Goal: Communication & Community: Answer question/provide support

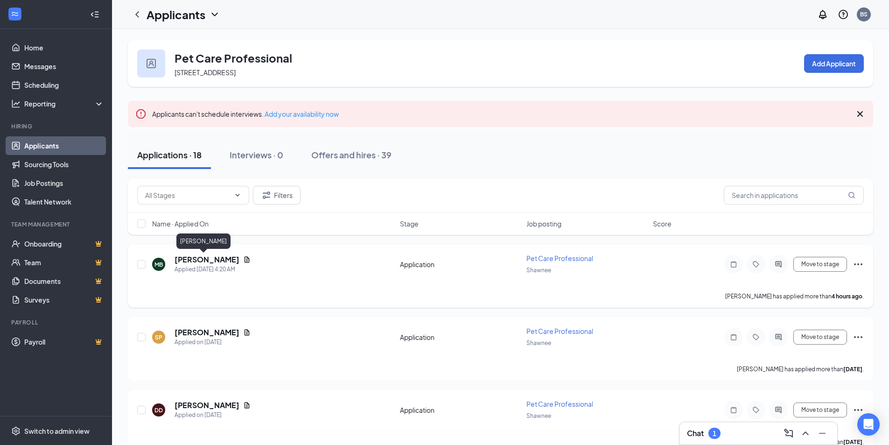
click at [198, 261] on h5 "[PERSON_NAME]" at bounding box center [207, 259] width 65 height 10
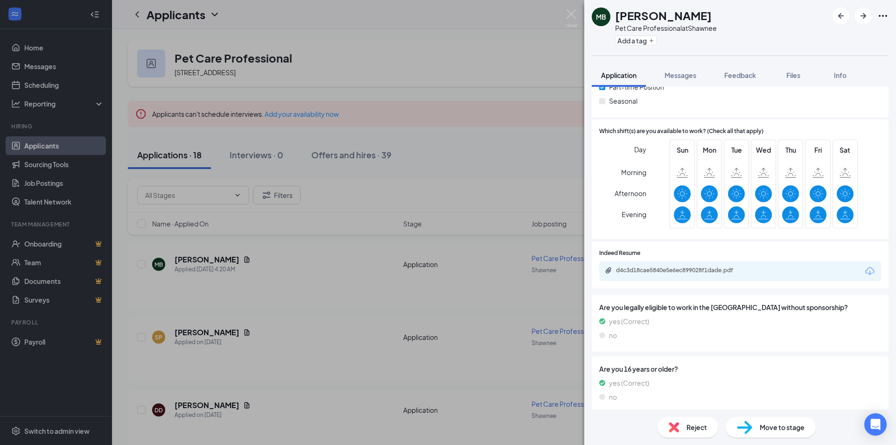
scroll to position [182, 0]
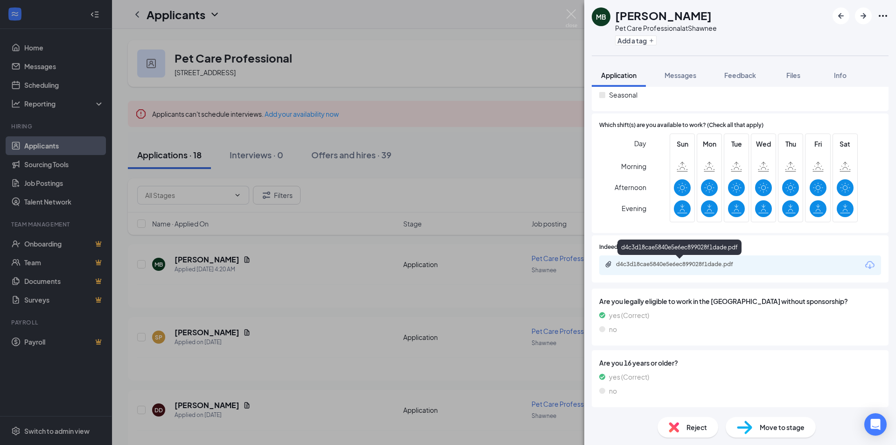
click at [711, 261] on div "d4c3d18cae5840e5e6ec899028f1dade.pdf" at bounding box center [681, 263] width 131 height 7
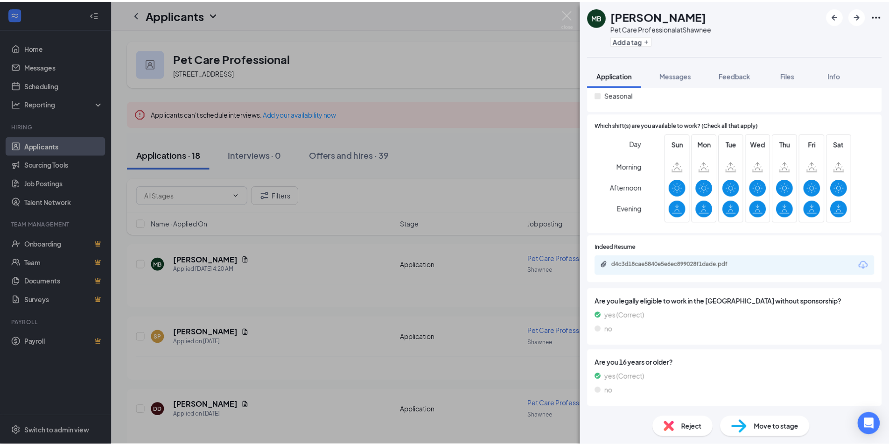
scroll to position [179, 0]
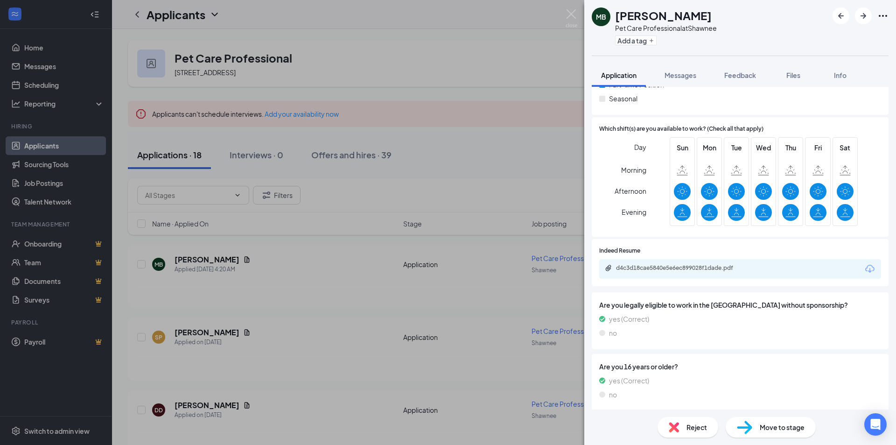
click at [298, 336] on div "MB [PERSON_NAME] Pet Care Professional at Shawnee Add a tag Application Message…" at bounding box center [448, 222] width 896 height 445
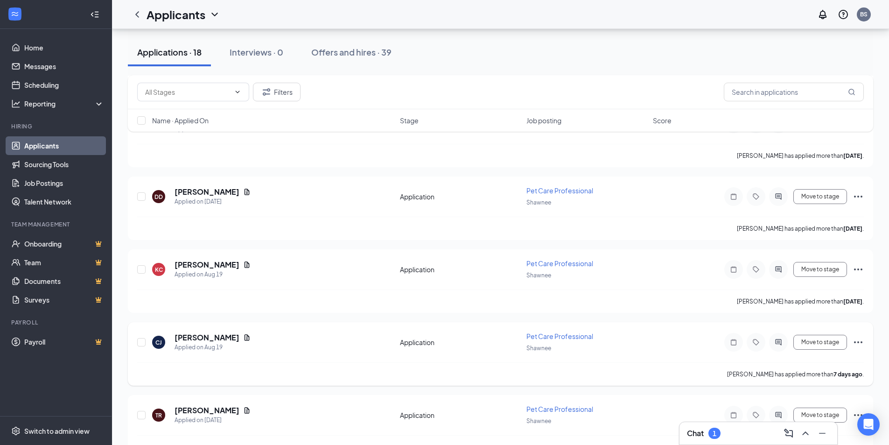
scroll to position [233, 0]
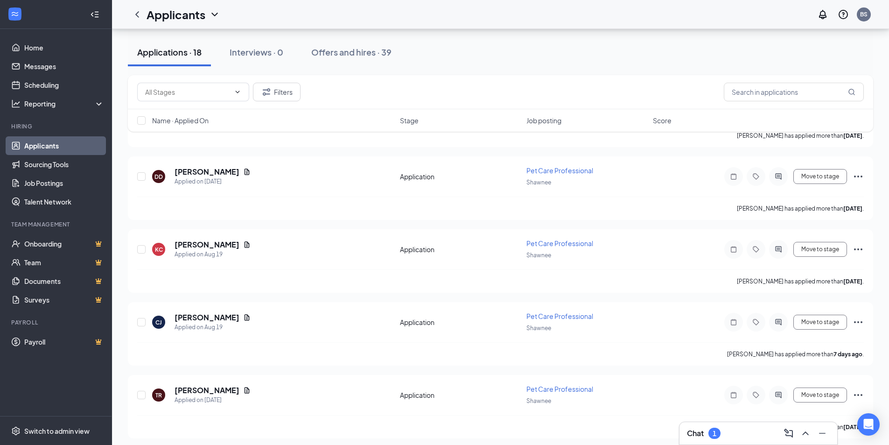
click at [716, 434] on div "1" at bounding box center [715, 433] width 4 height 8
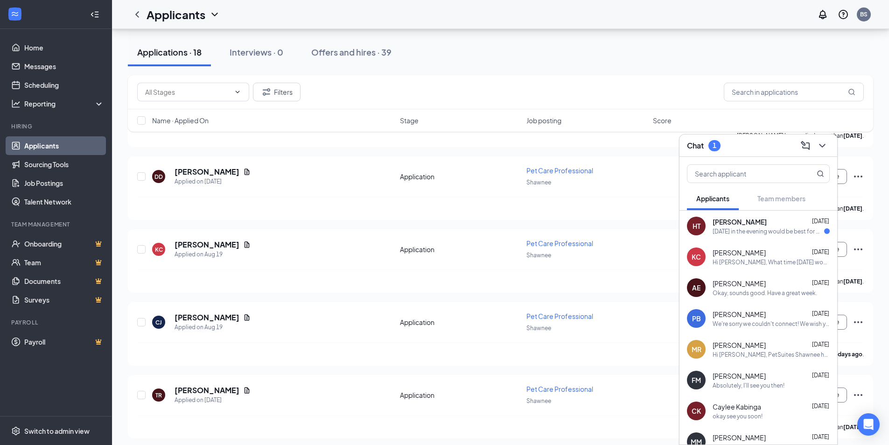
click at [726, 227] on div "[DATE] in the evening would be best for me." at bounding box center [769, 231] width 112 height 8
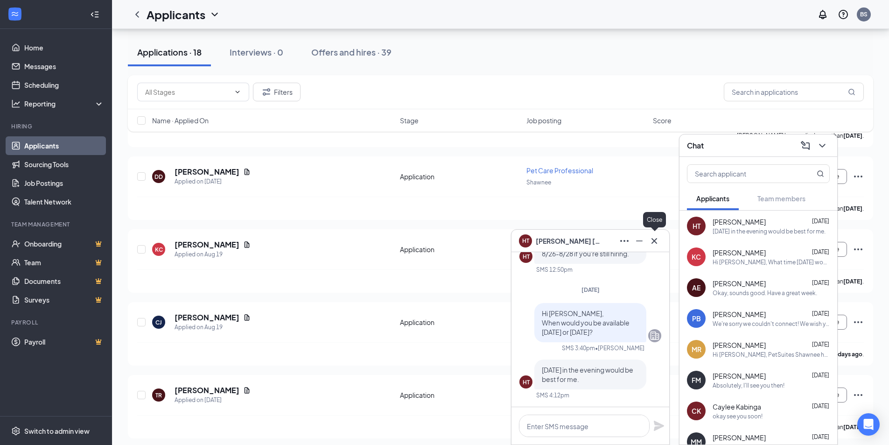
click at [653, 242] on icon "Cross" at bounding box center [654, 241] width 6 height 6
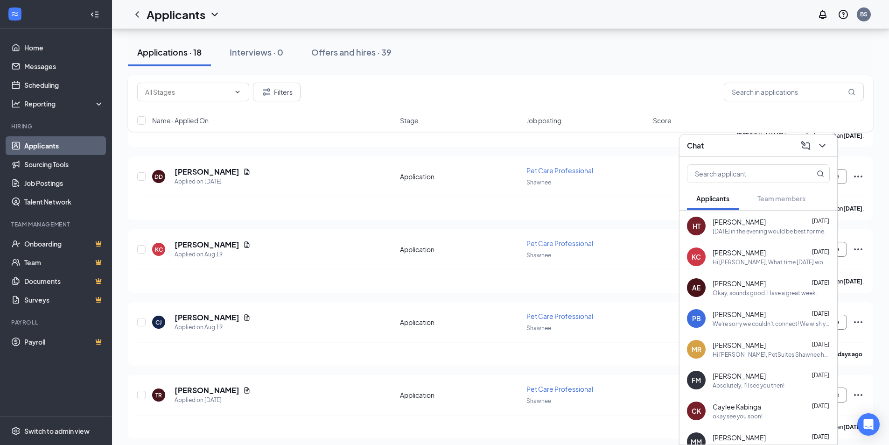
click at [39, 144] on link "Applicants" at bounding box center [64, 145] width 80 height 19
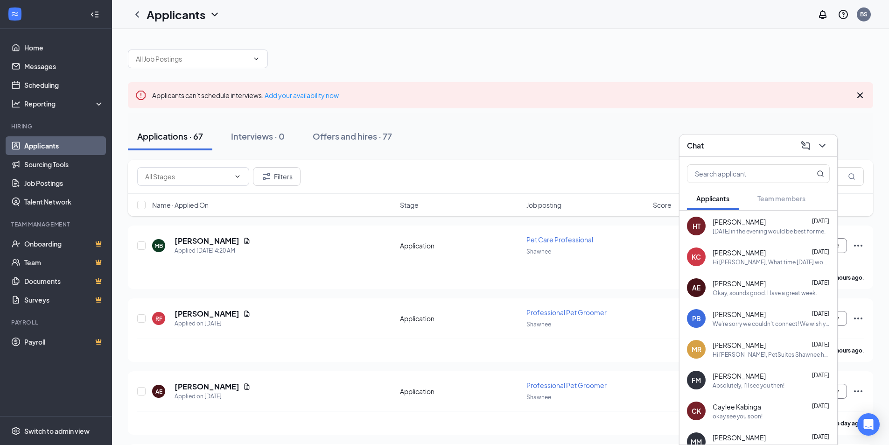
click at [39, 144] on link "Applicants" at bounding box center [64, 145] width 80 height 19
click at [825, 143] on icon "ChevronDown" at bounding box center [822, 145] width 11 height 11
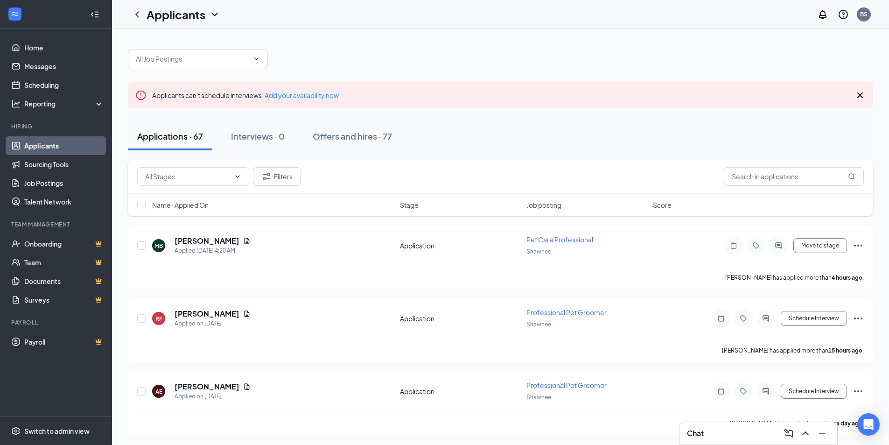
click at [861, 94] on icon "Cross" at bounding box center [860, 95] width 6 height 6
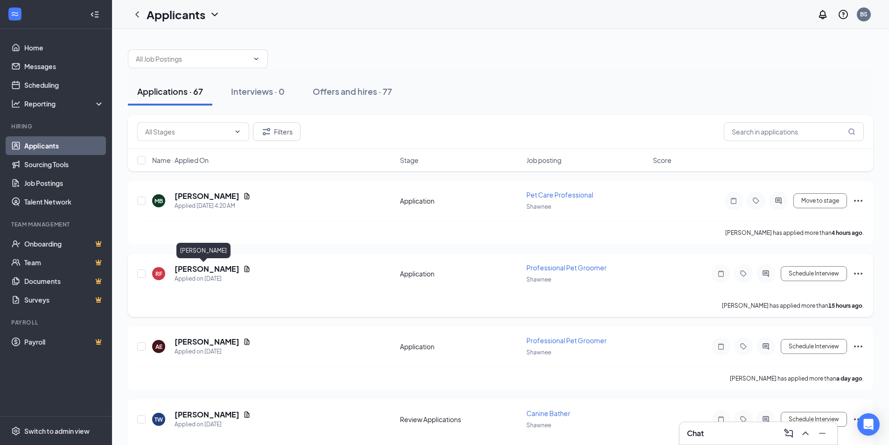
click at [200, 268] on h5 "[PERSON_NAME]" at bounding box center [207, 269] width 65 height 10
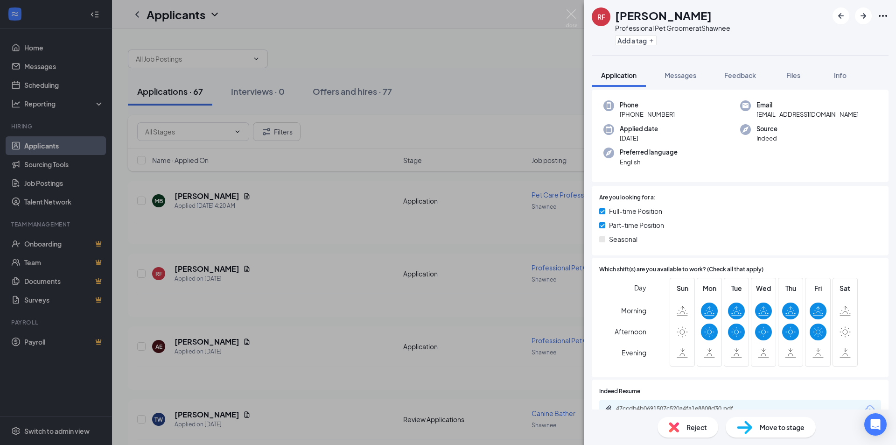
scroll to position [244, 0]
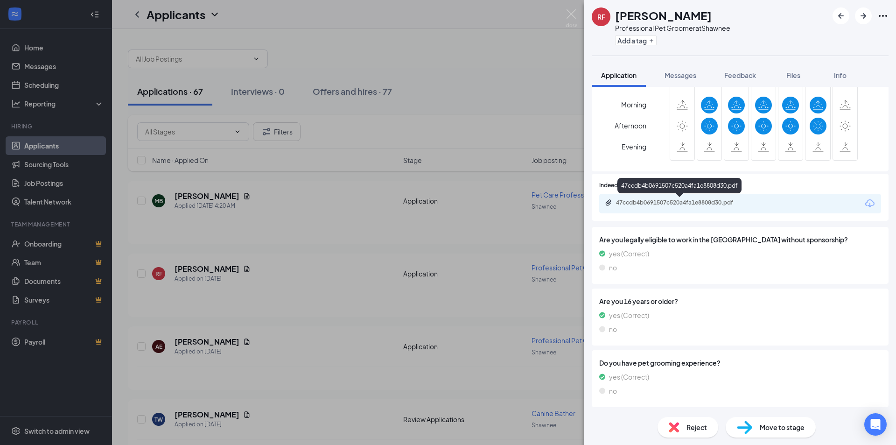
click at [713, 205] on div "47ccdb4b0691507c520a4fa1e8808d30.pdf" at bounding box center [681, 202] width 131 height 7
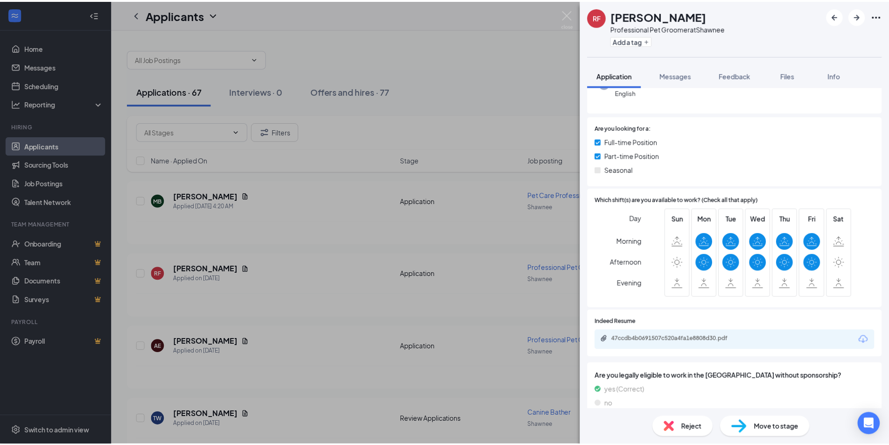
scroll to position [140, 0]
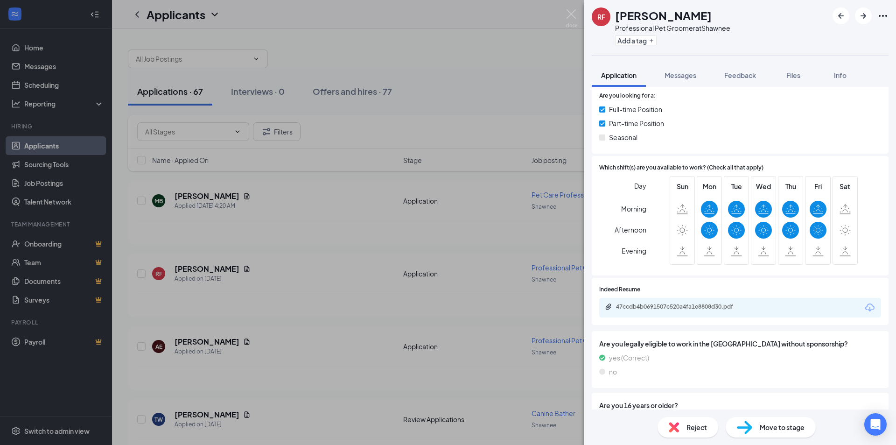
click at [347, 286] on div "RF [PERSON_NAME] Professional Pet Groomer at Shawnee Add a tag Application Mess…" at bounding box center [448, 222] width 896 height 445
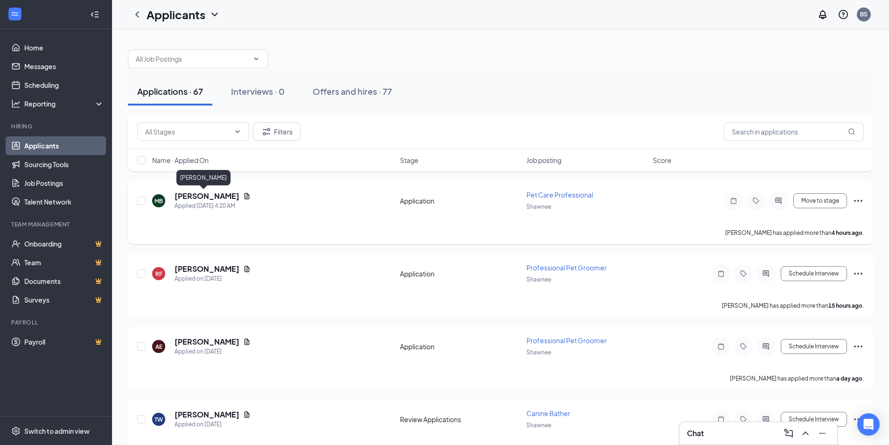
click at [191, 192] on h5 "[PERSON_NAME]" at bounding box center [207, 196] width 65 height 10
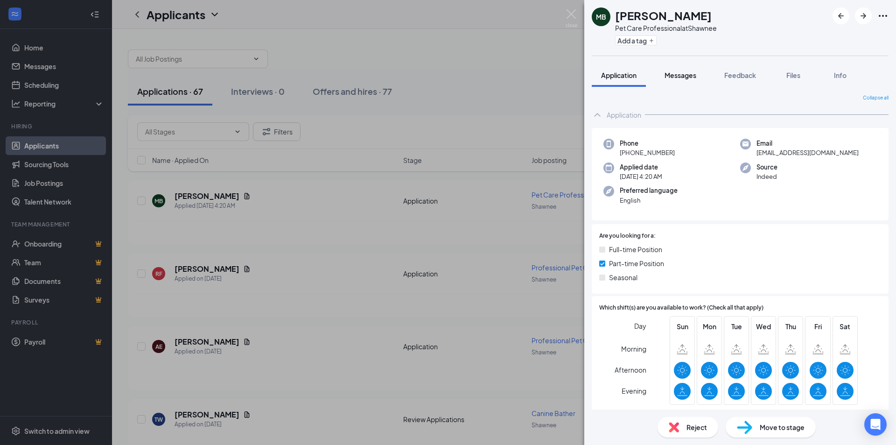
click at [677, 73] on span "Messages" at bounding box center [680, 75] width 32 height 8
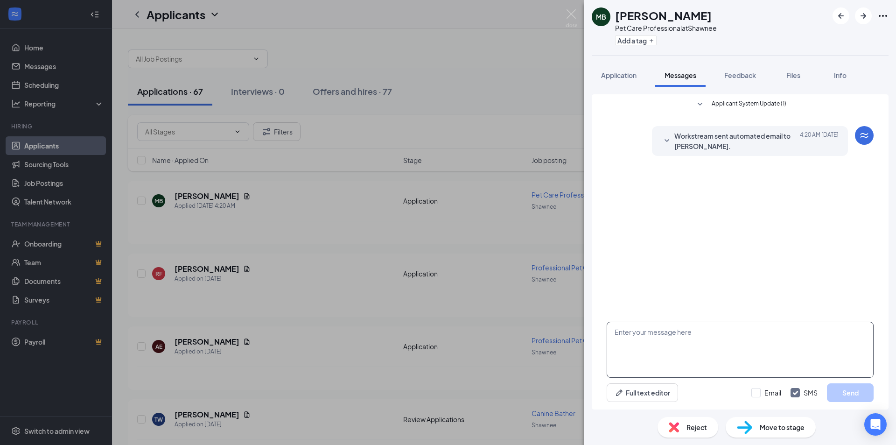
click at [660, 335] on textarea at bounding box center [740, 349] width 267 height 56
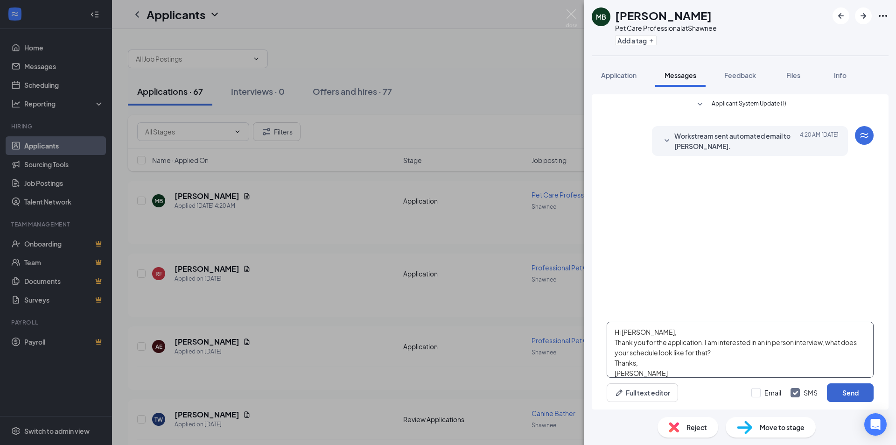
type textarea "Hi [PERSON_NAME], Thank you for the application. I am interested in an in perso…"
click at [840, 391] on button "Send" at bounding box center [850, 392] width 47 height 19
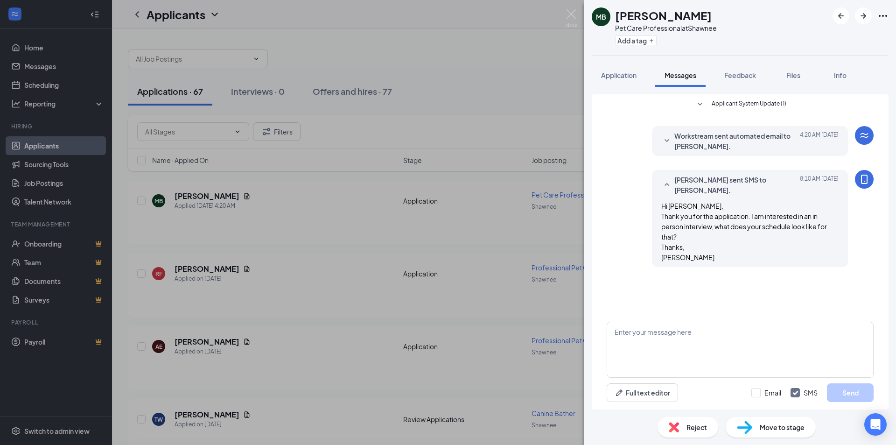
click at [347, 295] on div "MB [PERSON_NAME] Pet Care Professional at Shawnee Add a tag Application Message…" at bounding box center [448, 222] width 896 height 445
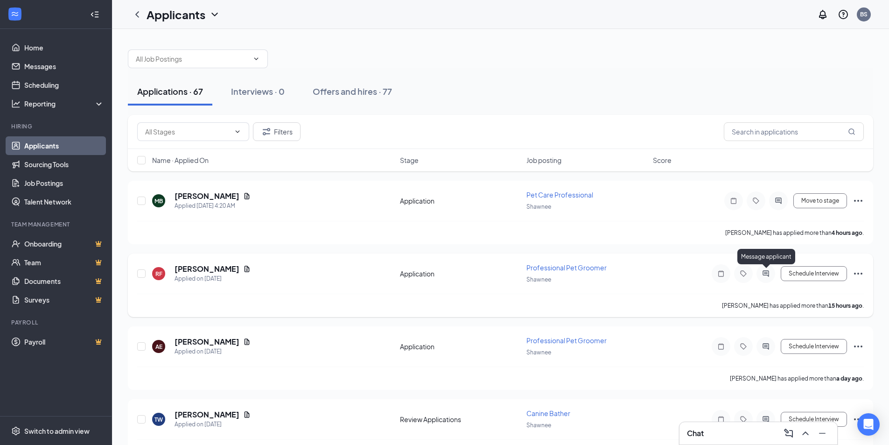
click at [765, 273] on icon "ActiveChat" at bounding box center [765, 273] width 11 height 7
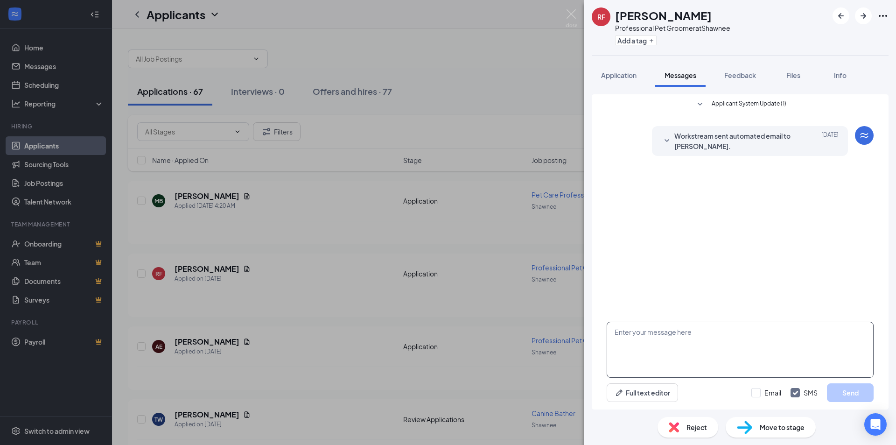
click at [640, 341] on textarea at bounding box center [740, 349] width 267 height 56
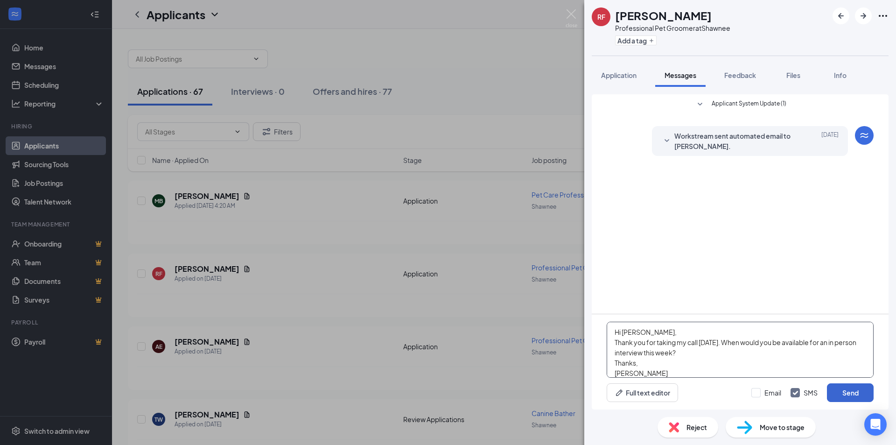
type textarea "Hi [PERSON_NAME], Thank you for taking my call [DATE]. When would you be availa…"
click at [846, 389] on button "Send" at bounding box center [850, 392] width 47 height 19
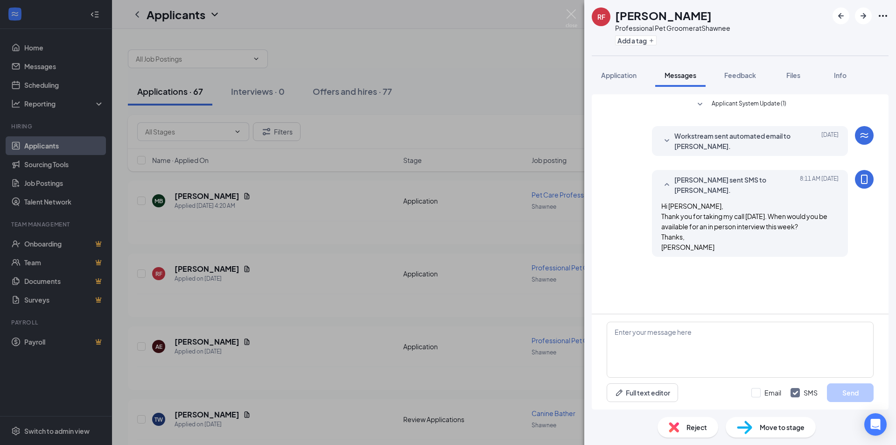
click at [305, 282] on div "RF [PERSON_NAME] Professional Pet Groomer at Shawnee Add a tag Application Mess…" at bounding box center [448, 222] width 896 height 445
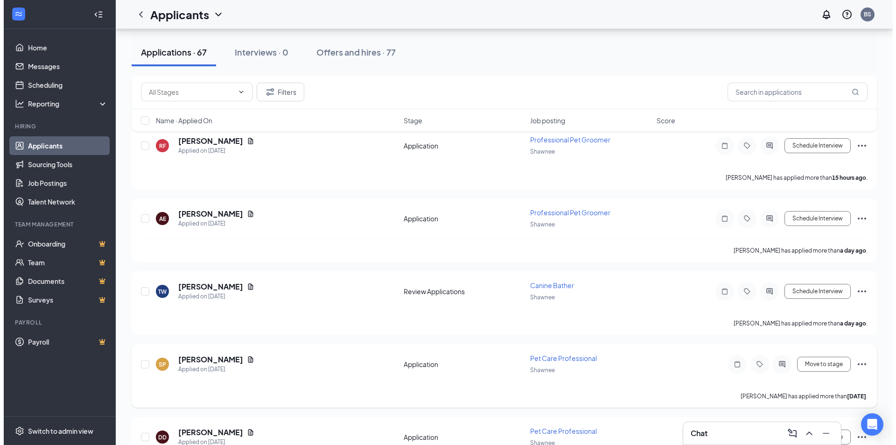
scroll to position [140, 0]
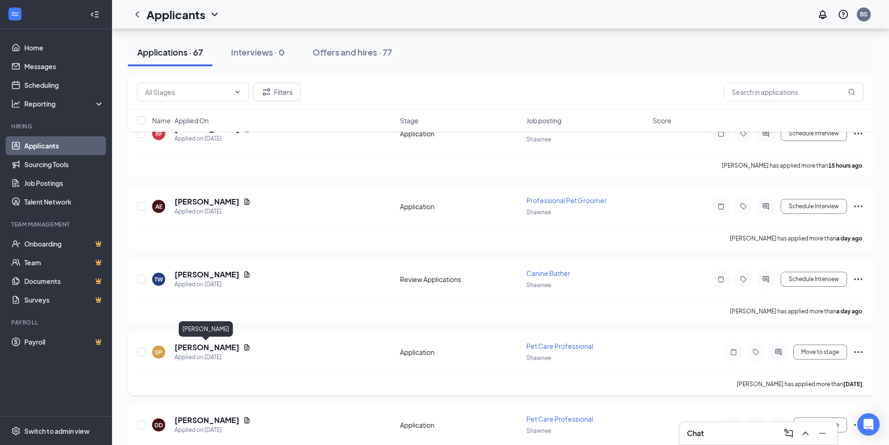
click at [221, 347] on h5 "[PERSON_NAME]" at bounding box center [207, 347] width 65 height 10
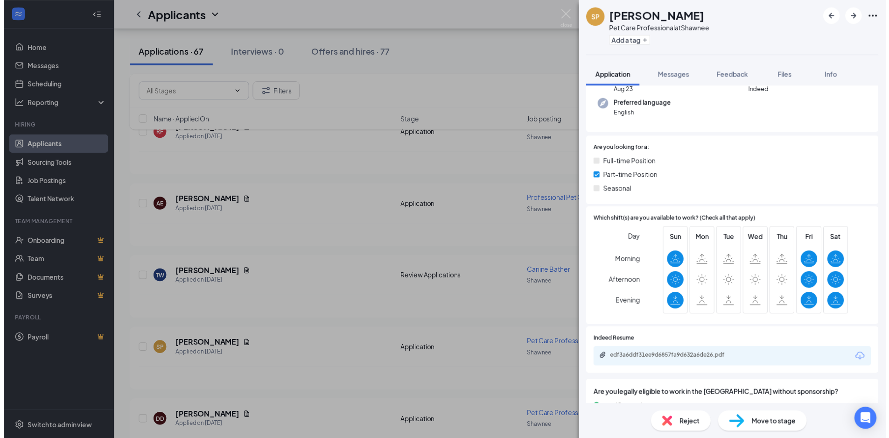
scroll to position [140, 0]
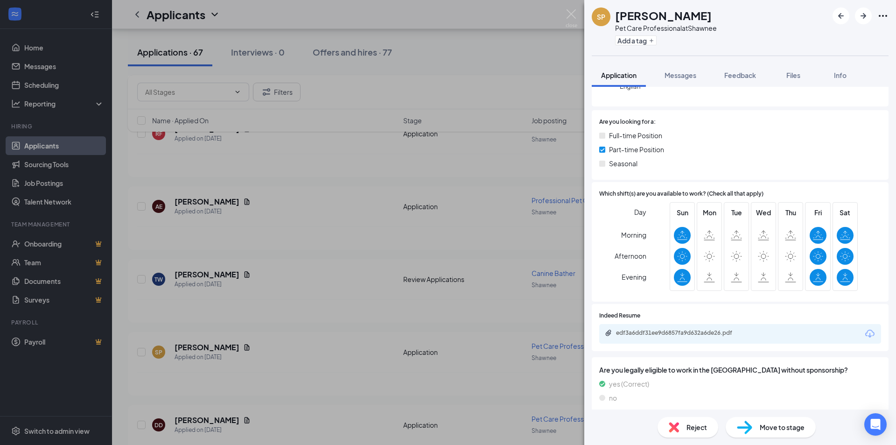
click at [296, 335] on div "SP [PERSON_NAME] Pet Care Professional at Shawnee Add a tag Application Message…" at bounding box center [448, 222] width 896 height 445
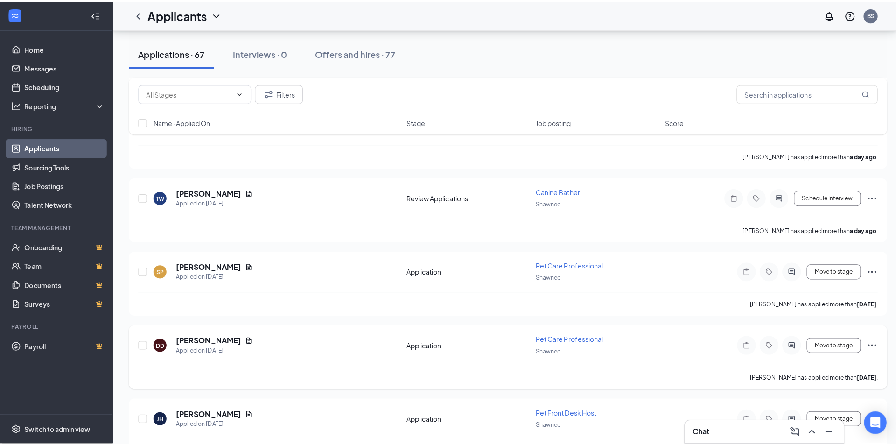
scroll to position [233, 0]
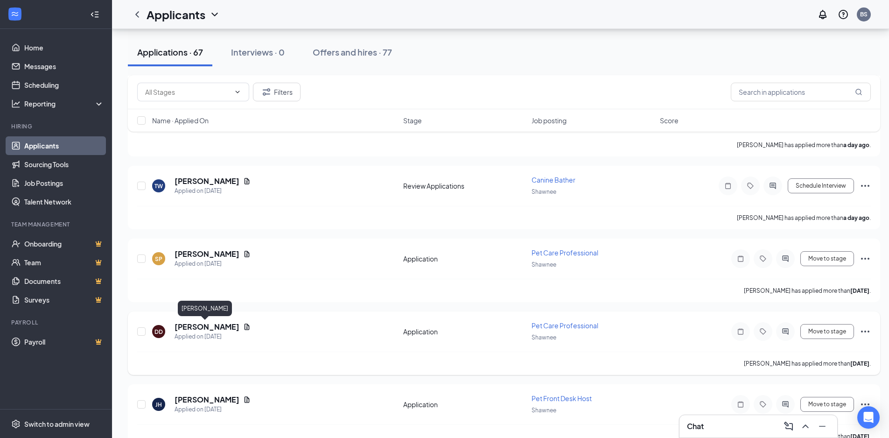
click at [200, 328] on h5 "[PERSON_NAME]" at bounding box center [207, 326] width 65 height 10
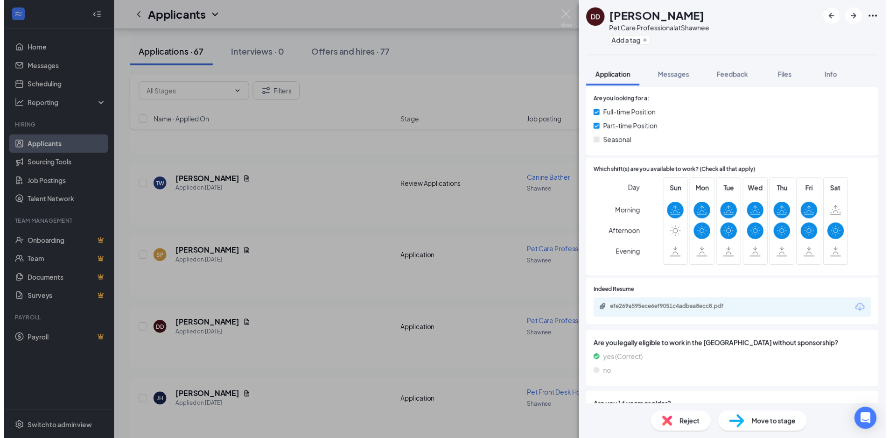
scroll to position [187, 0]
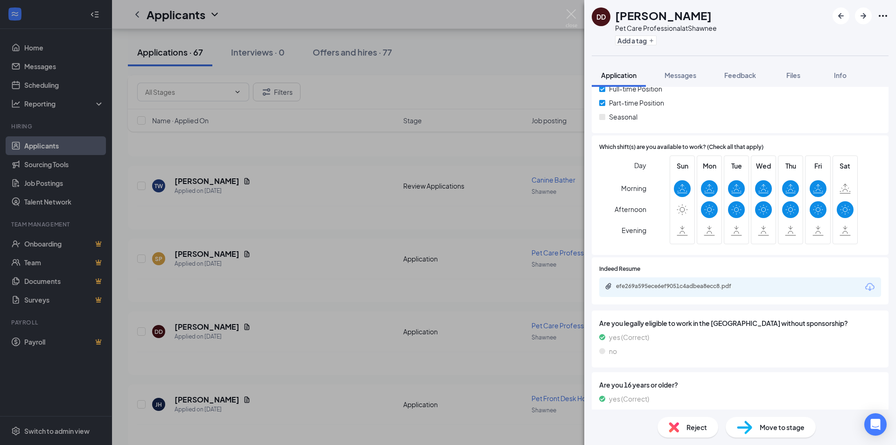
click at [309, 301] on div "DD [PERSON_NAME] Pet Care Professional at Shawnee Add a tag Application Message…" at bounding box center [448, 222] width 896 height 445
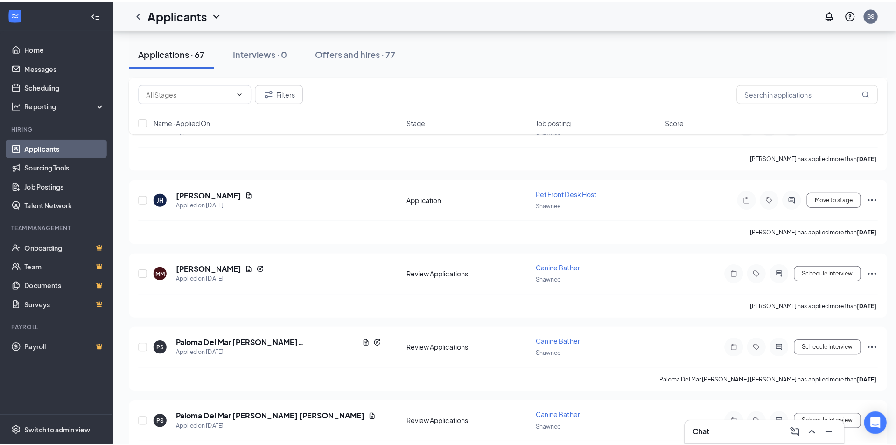
scroll to position [653, 0]
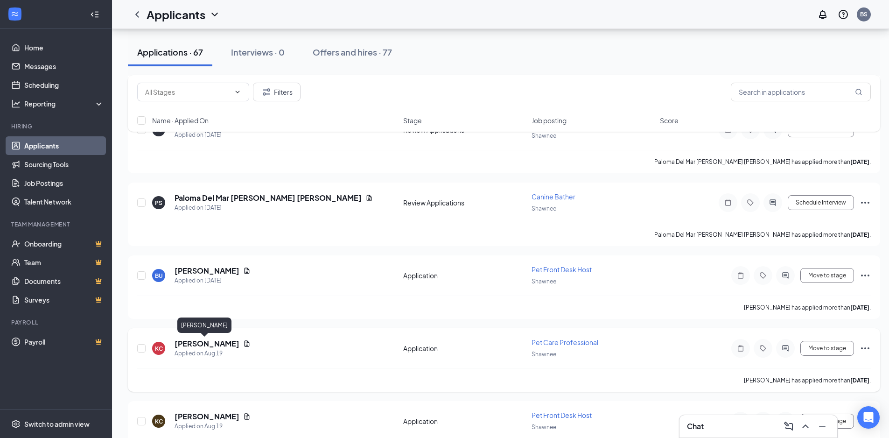
click at [207, 342] on h5 "[PERSON_NAME]" at bounding box center [207, 343] width 65 height 10
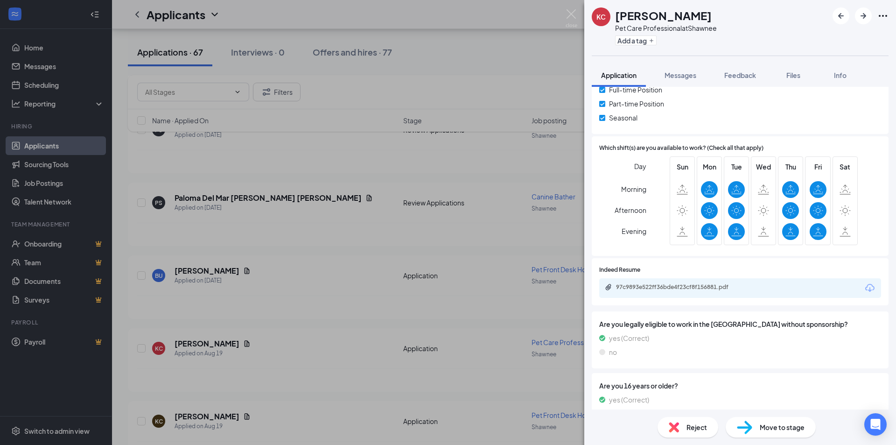
scroll to position [187, 0]
click at [281, 355] on div "[PERSON_NAME] [PERSON_NAME] Pet Care Professional at Shawnee Add a tag Applicat…" at bounding box center [448, 222] width 896 height 445
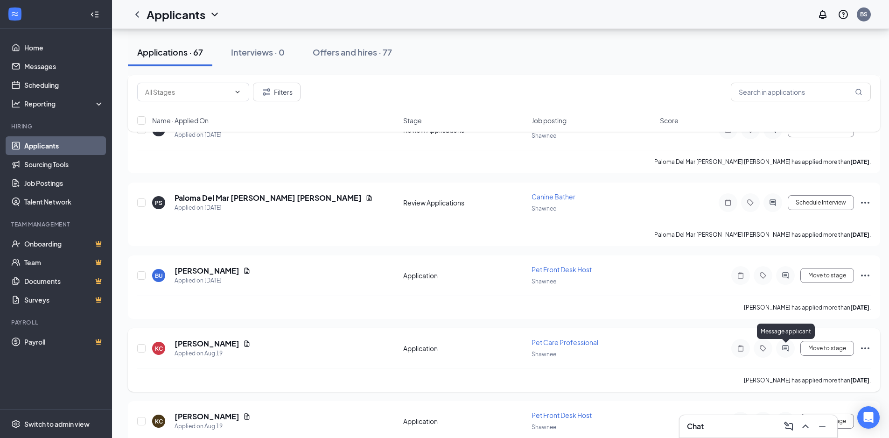
click at [787, 349] on icon "ActiveChat" at bounding box center [785, 347] width 11 height 7
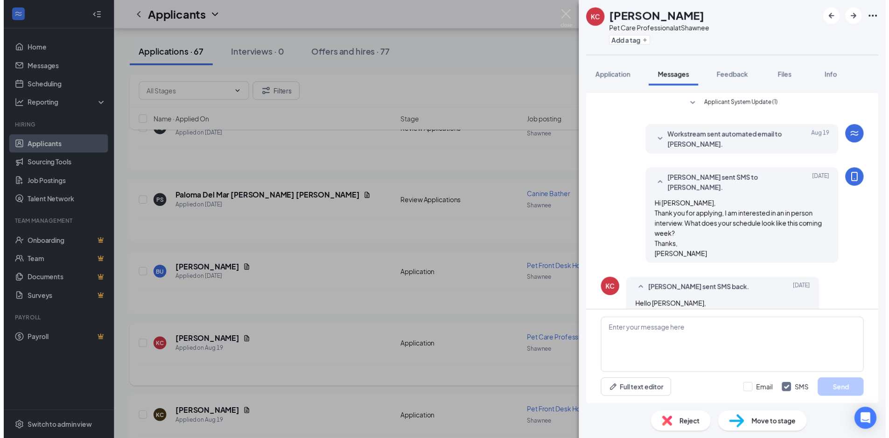
scroll to position [164, 0]
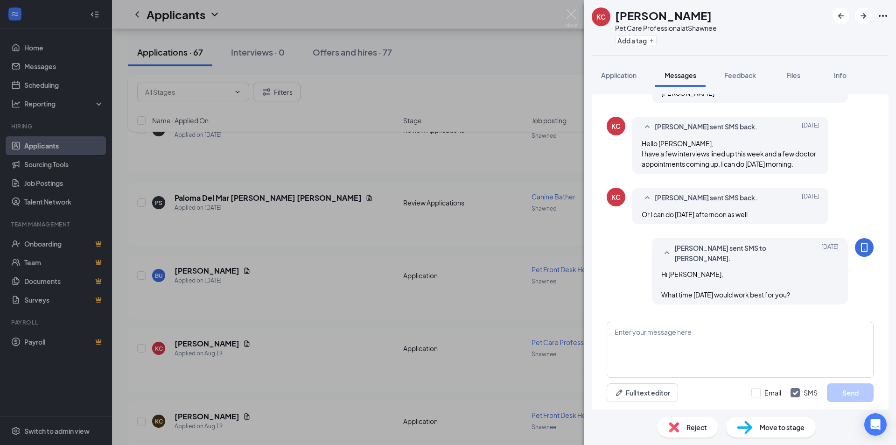
click at [277, 321] on div "[PERSON_NAME] [PERSON_NAME] Pet Care Professional at Shawnee Add a tag Applicat…" at bounding box center [448, 222] width 896 height 445
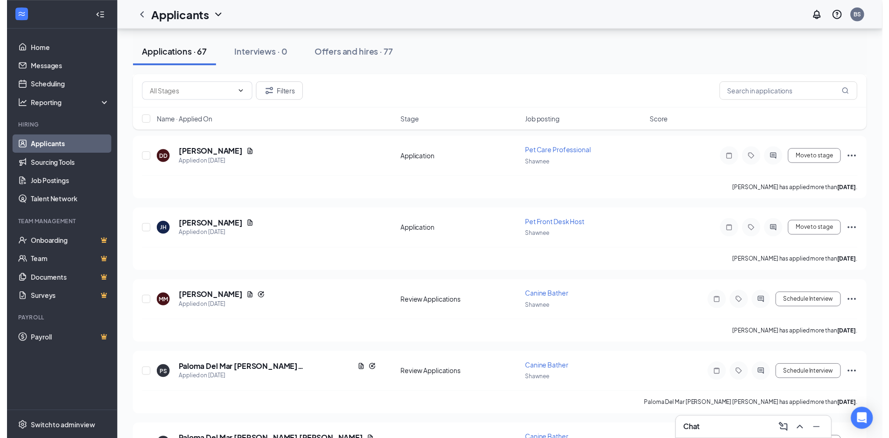
scroll to position [420, 0]
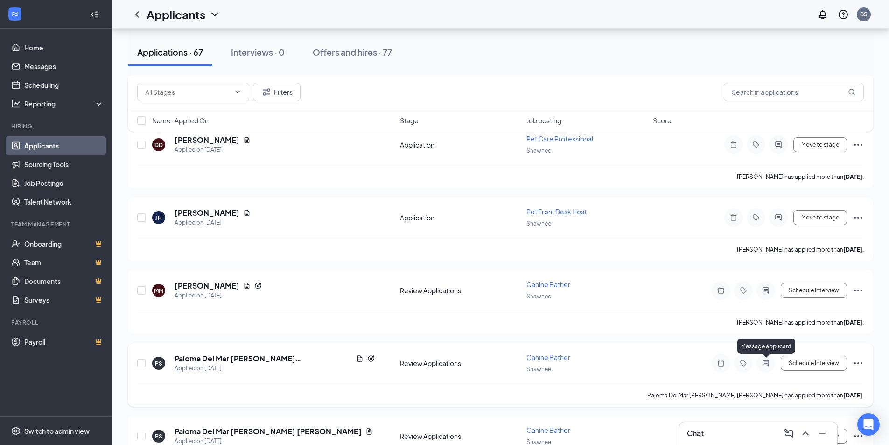
click at [765, 362] on icon "ActiveChat" at bounding box center [765, 363] width 6 height 6
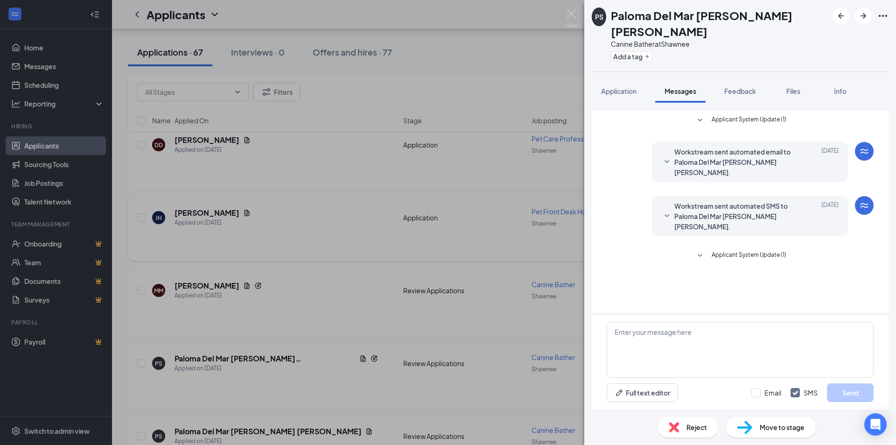
drag, startPoint x: 246, startPoint y: 215, endPoint x: 282, endPoint y: 237, distance: 41.9
click at [248, 215] on div "PS Paloma Del Mar [PERSON_NAME] [PERSON_NAME] Canine Bather at Shawnee Add a ta…" at bounding box center [448, 222] width 896 height 445
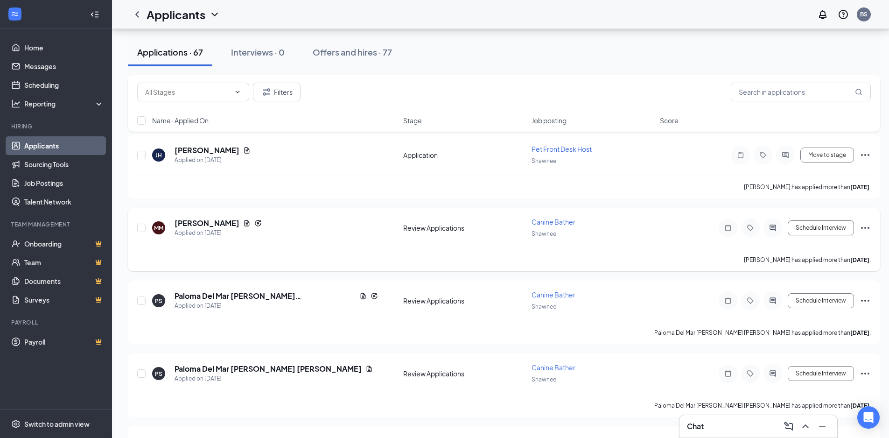
scroll to position [513, 0]
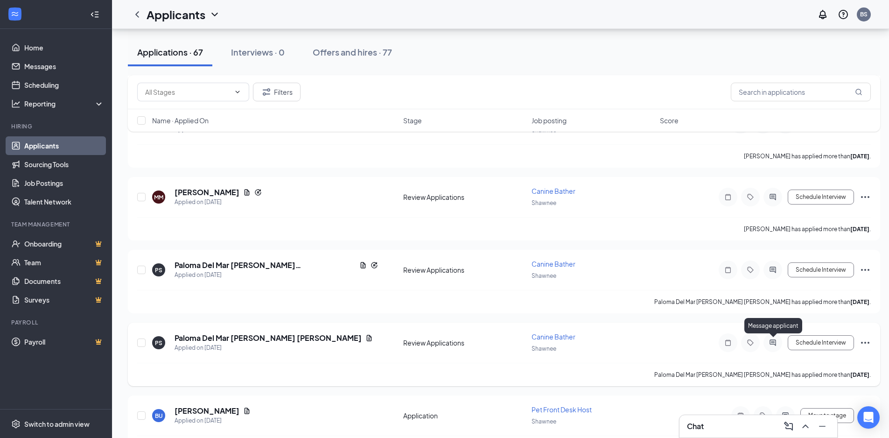
click at [772, 340] on icon "ActiveChat" at bounding box center [772, 342] width 6 height 6
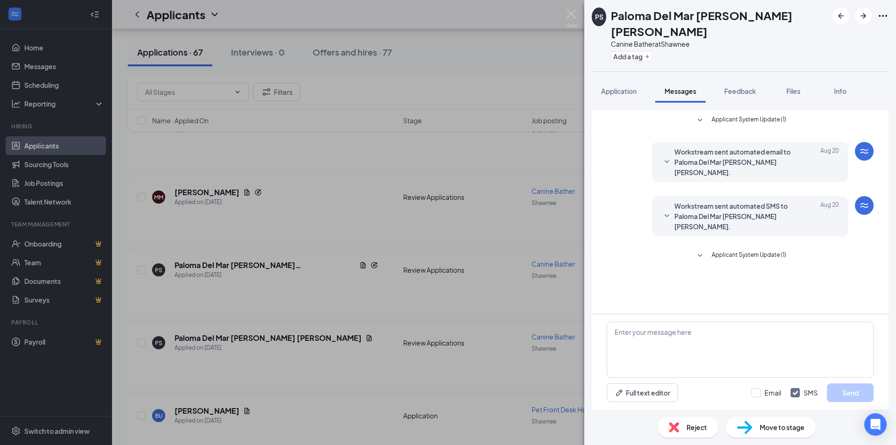
click at [346, 245] on div "PS Paloma Del Mar [PERSON_NAME] [PERSON_NAME] Canine Bather at Shawnee Add a ta…" at bounding box center [448, 222] width 896 height 445
